Goal: Information Seeking & Learning: Check status

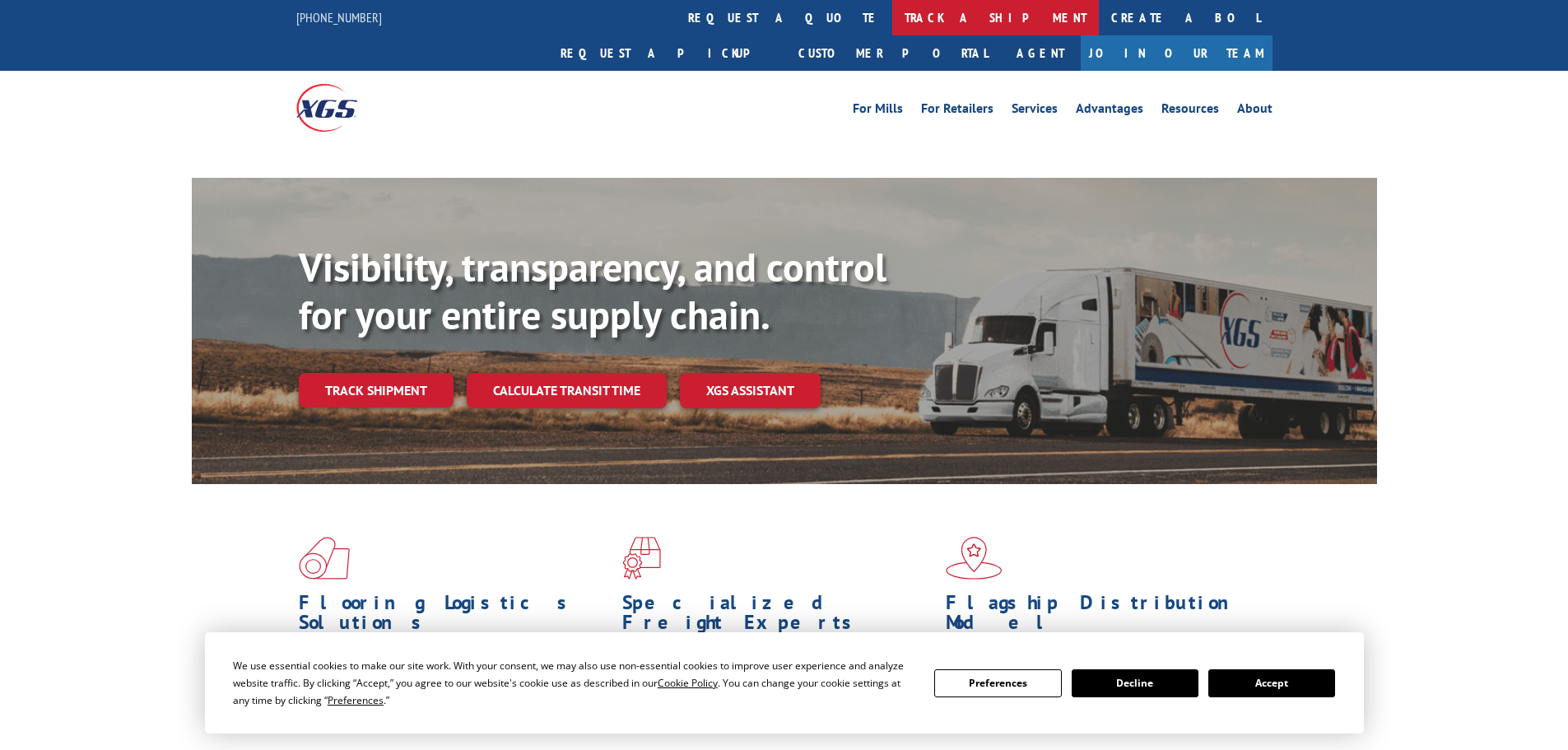
click at [892, 26] on link "track a shipment" at bounding box center [996, 18] width 207 height 35
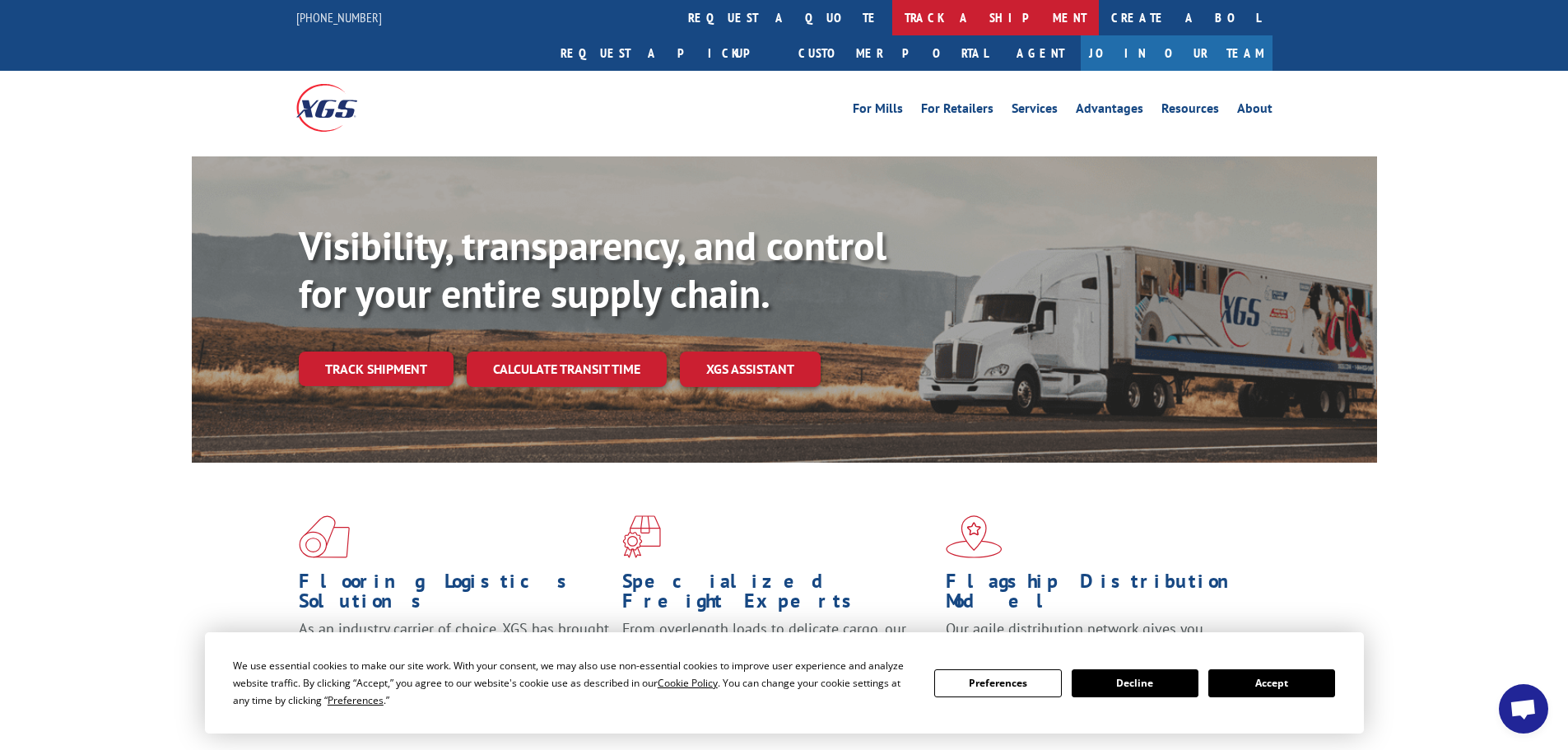
click at [892, 15] on link "track a shipment" at bounding box center [996, 18] width 207 height 35
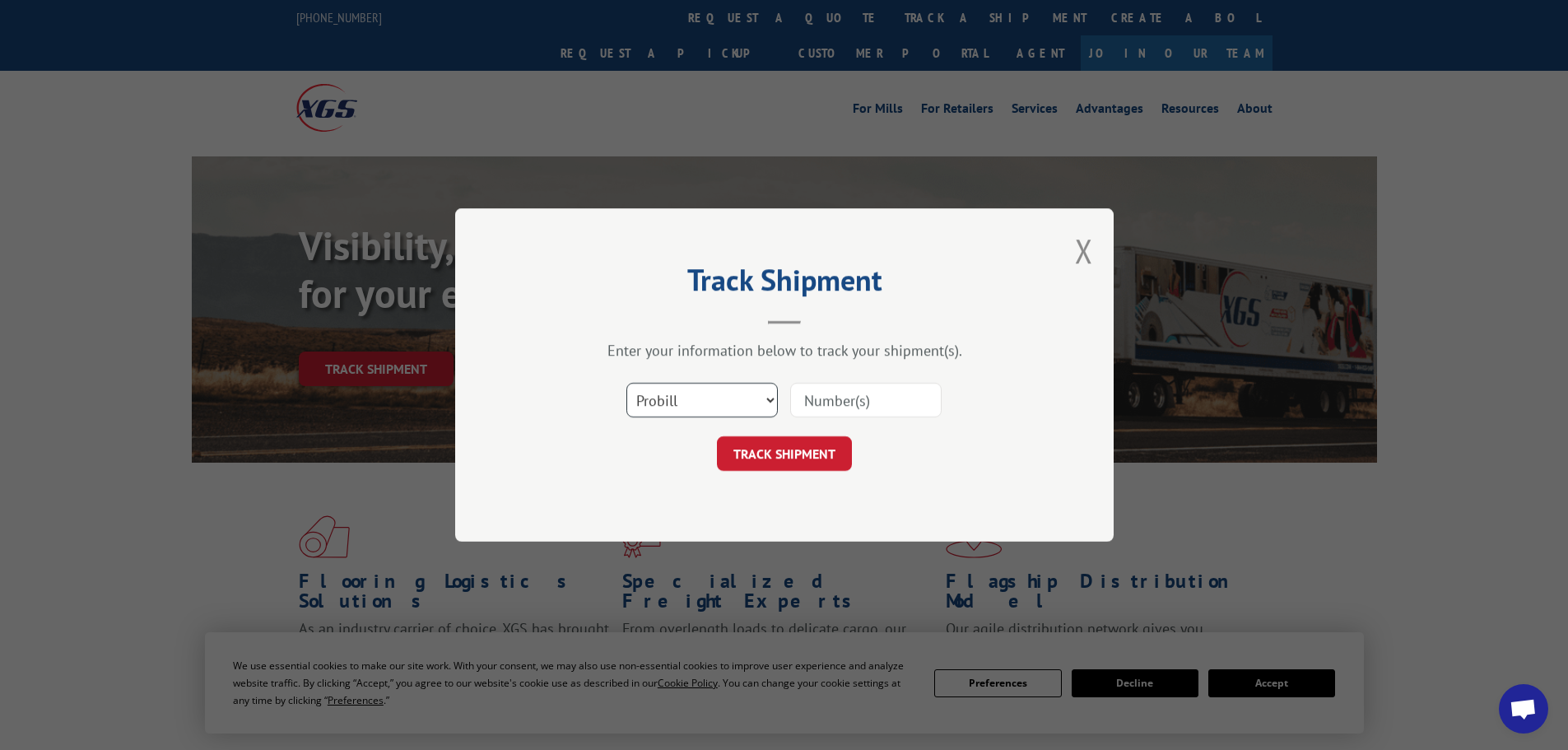
click at [665, 391] on select "Select category... Probill BOL PO" at bounding box center [701, 399] width 151 height 34
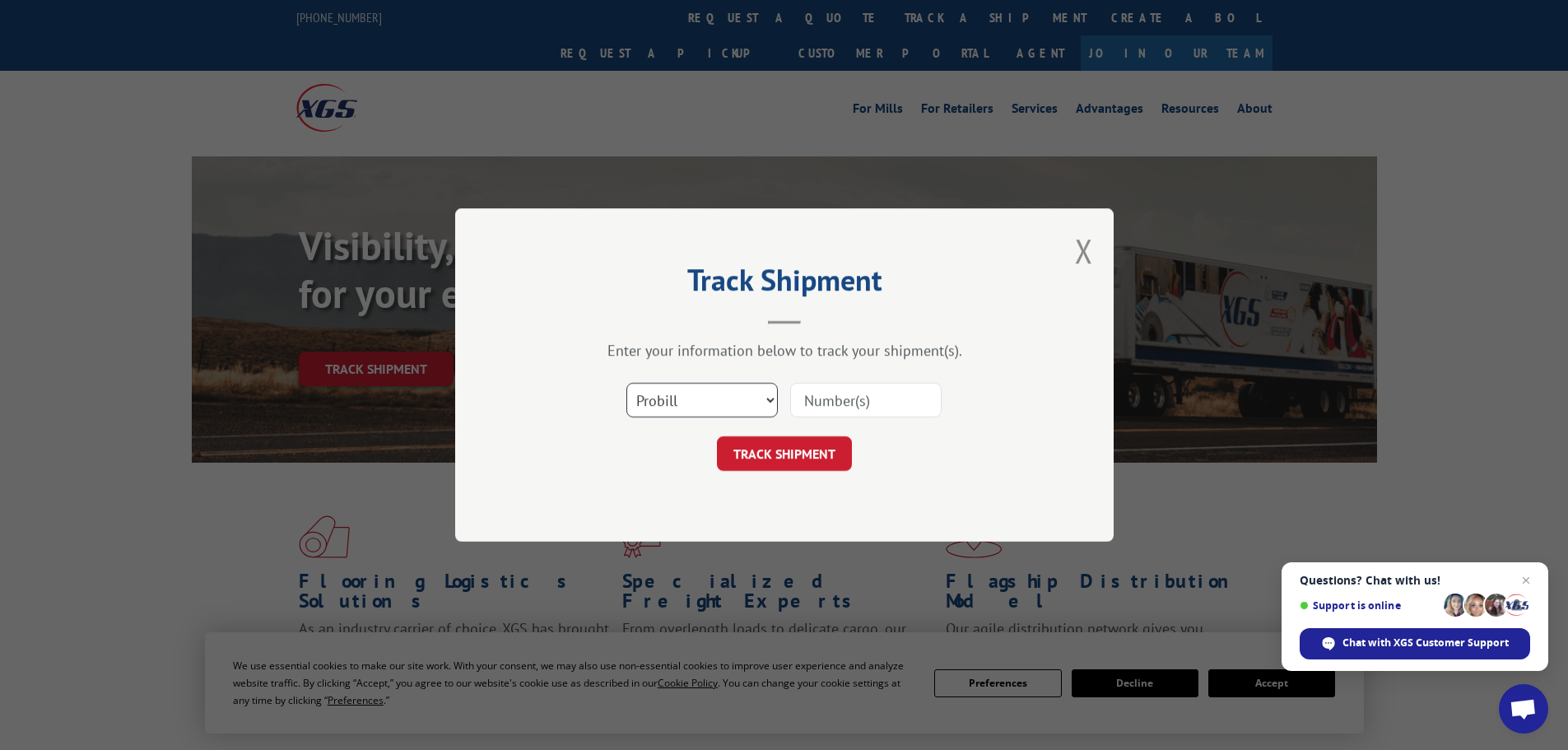
select select "bol"
click at [626, 383] on select "Select category... Probill BOL PO" at bounding box center [701, 399] width 151 height 34
click at [814, 400] on input at bounding box center [865, 399] width 151 height 34
paste input "7065644"
type input "7065644"
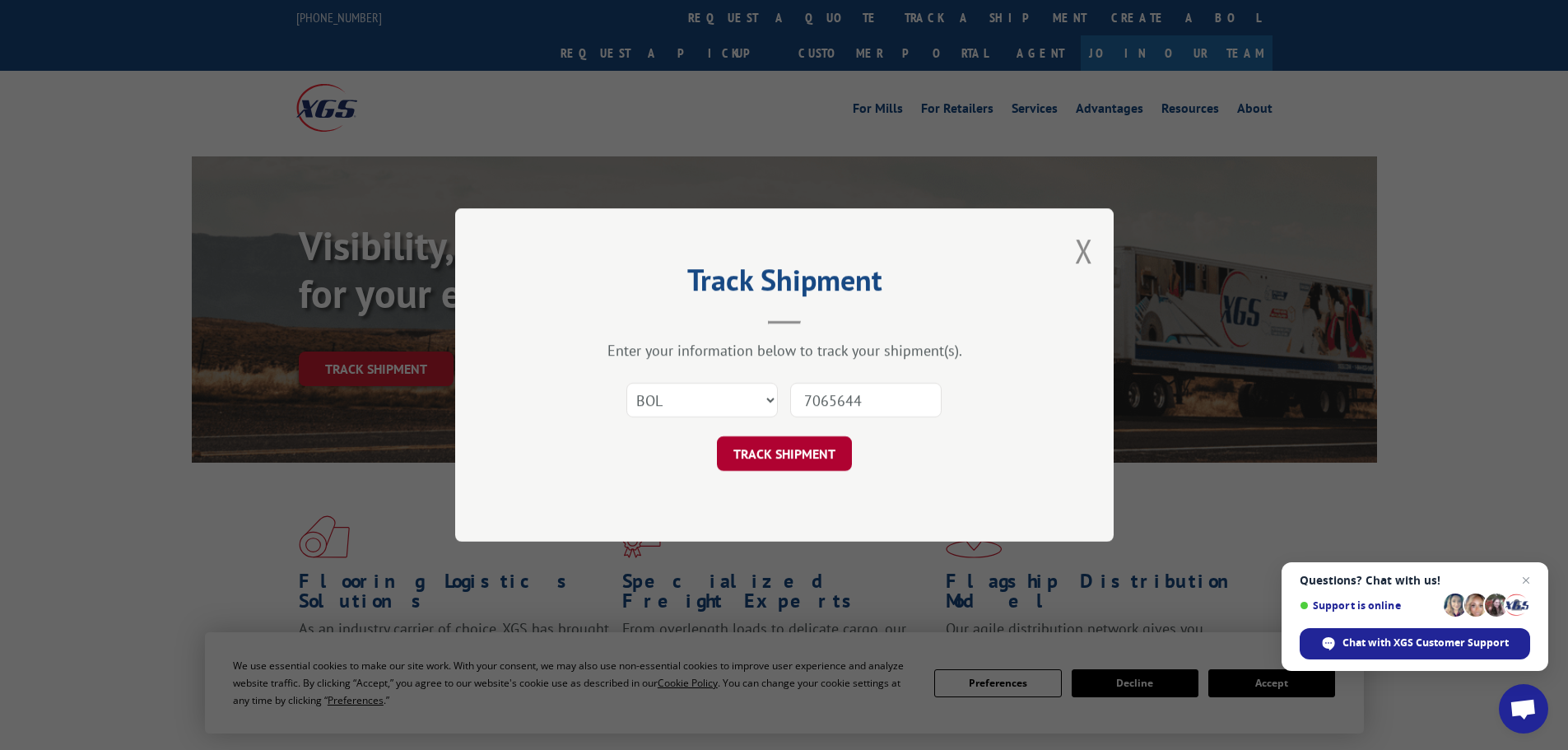
click at [764, 462] on button "TRACK SHIPMENT" at bounding box center [784, 453] width 135 height 34
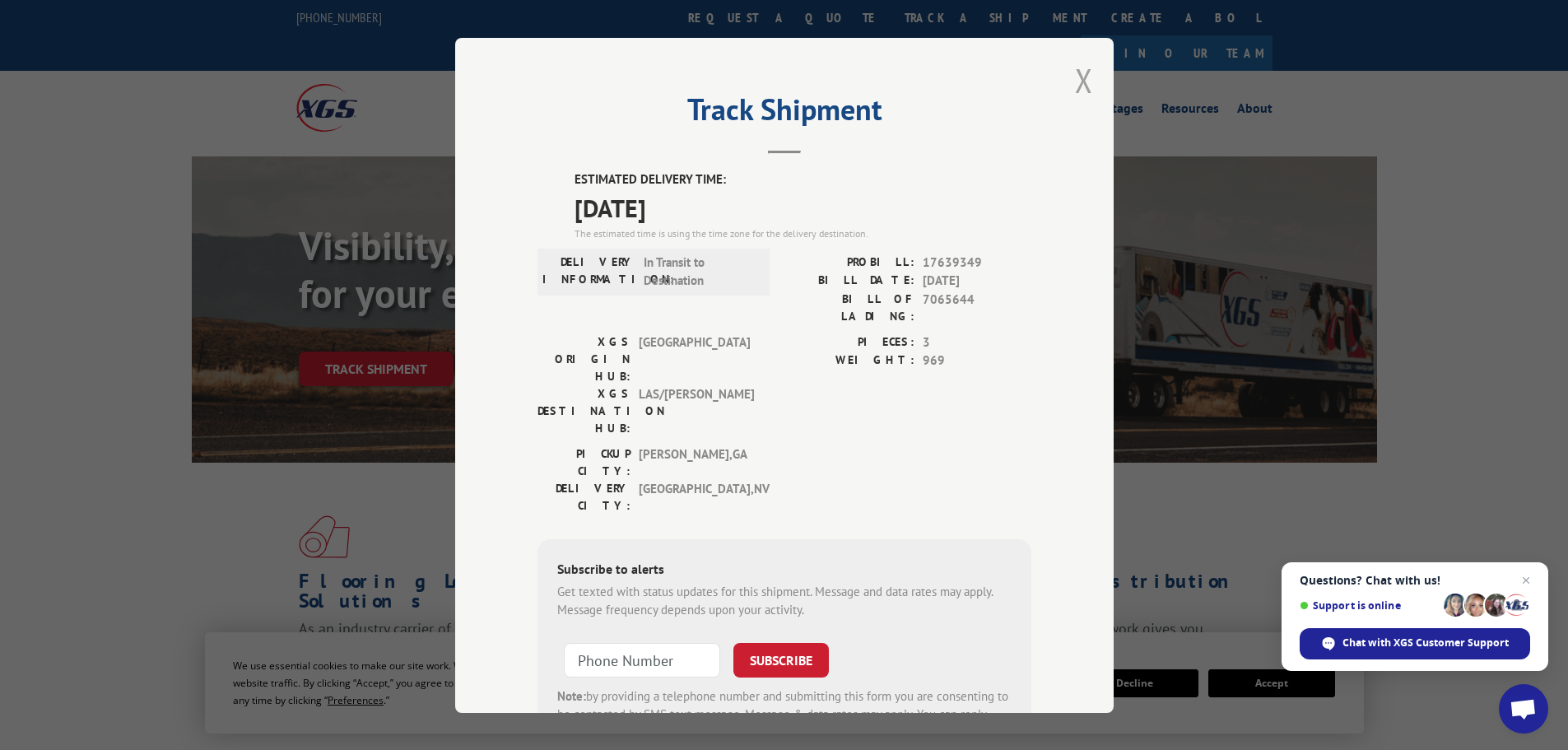
click at [1077, 76] on button "Close modal" at bounding box center [1084, 80] width 18 height 43
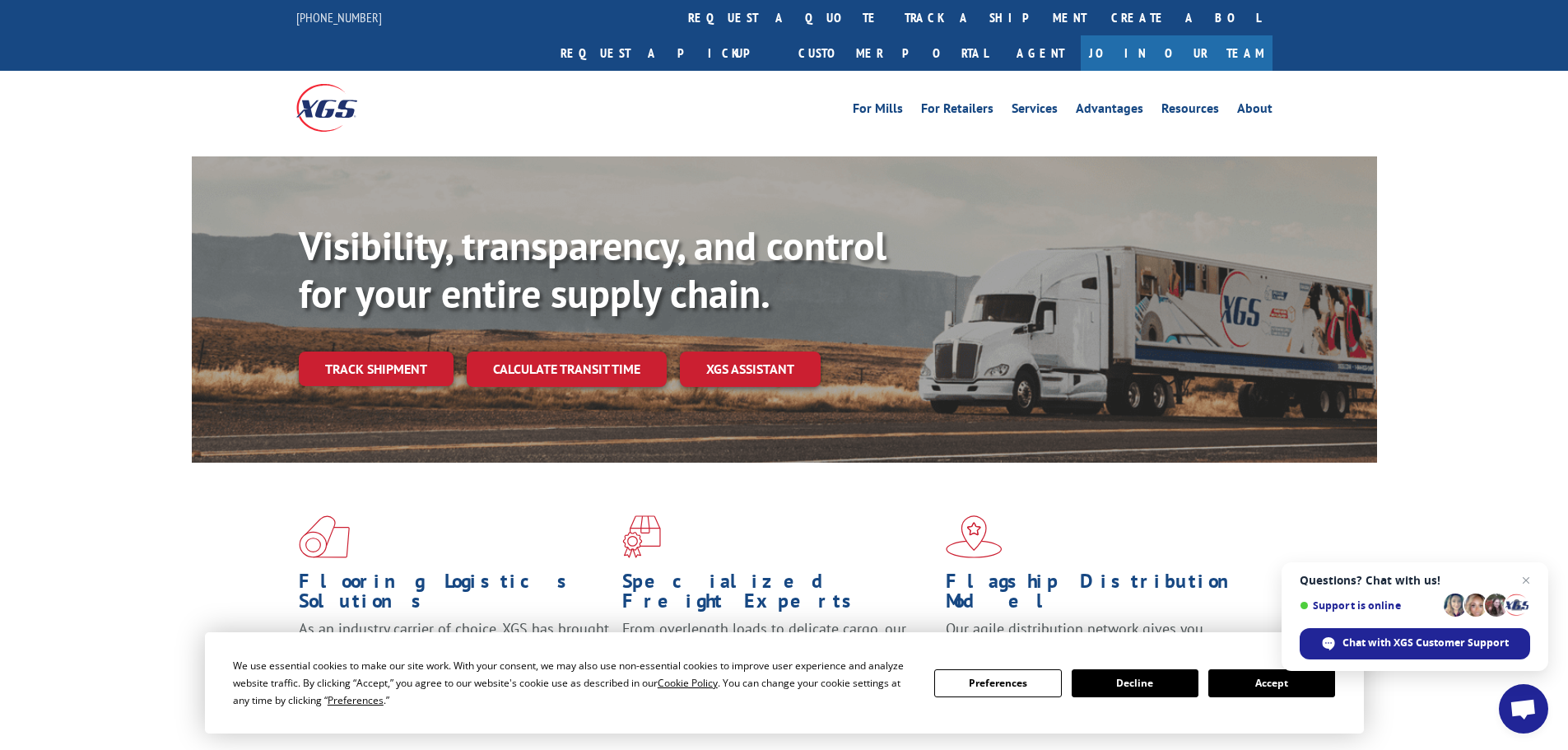
click at [892, 9] on link "track a shipment" at bounding box center [996, 18] width 207 height 35
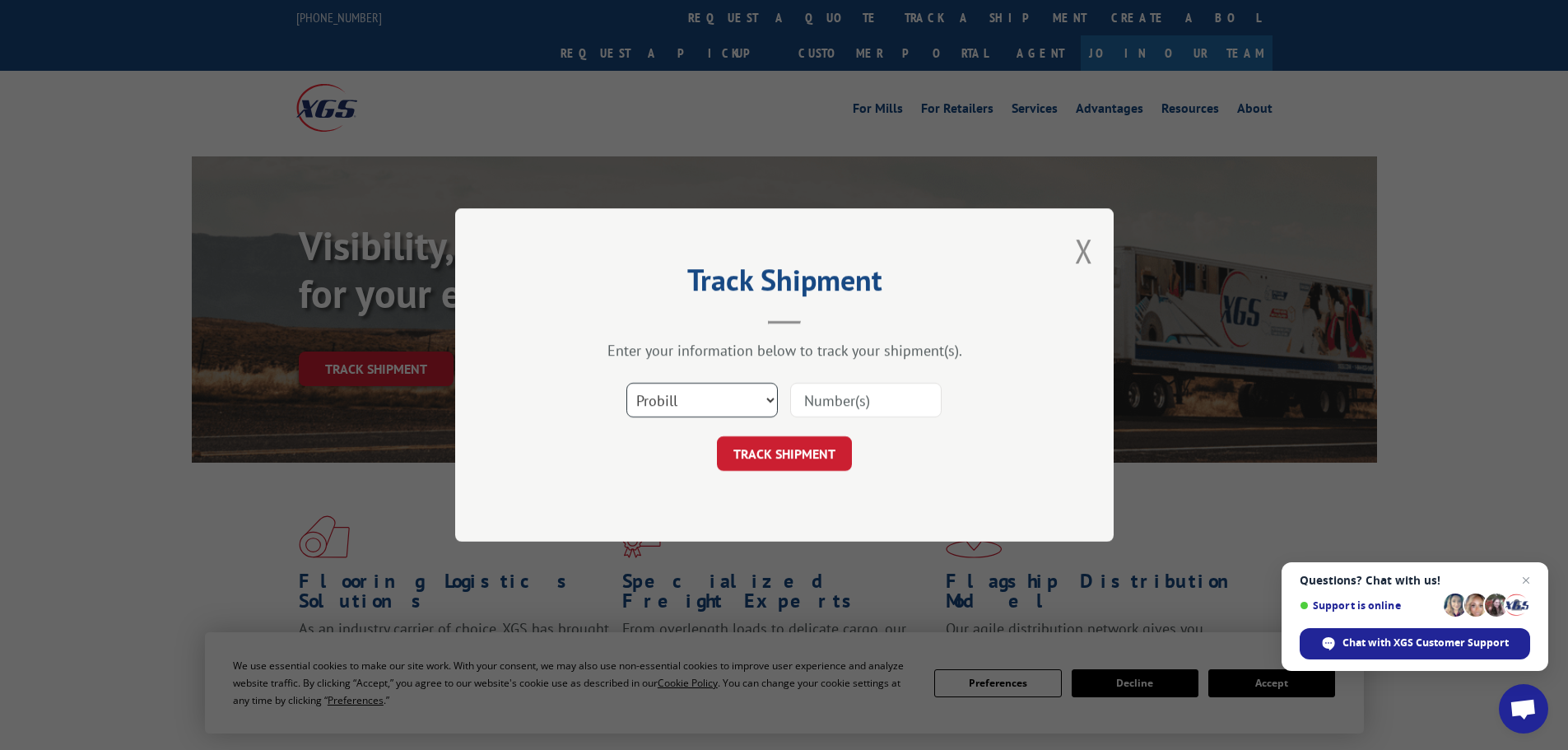
click at [701, 391] on select "Select category... Probill BOL PO" at bounding box center [701, 399] width 151 height 34
select select "bol"
click at [626, 383] on select "Select category... Probill BOL PO" at bounding box center [701, 399] width 151 height 34
click at [827, 409] on input at bounding box center [865, 399] width 151 height 34
paste input "7067682"
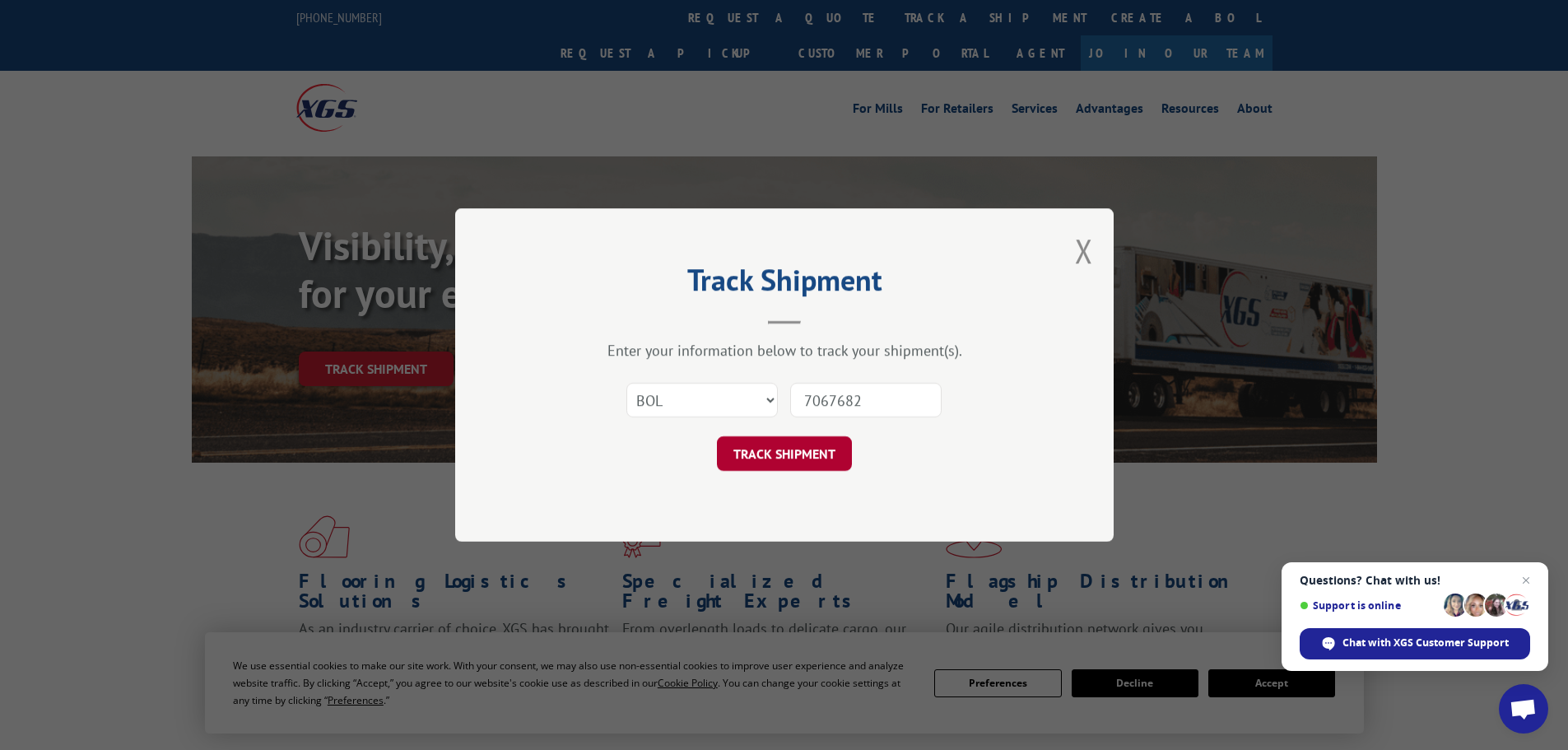
type input "7067682"
click at [783, 443] on button "TRACK SHIPMENT" at bounding box center [784, 453] width 135 height 34
